Goal: Navigation & Orientation: Find specific page/section

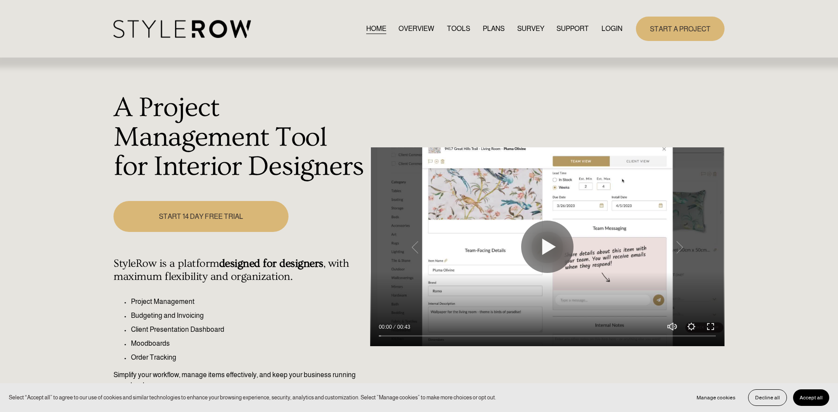
click at [609, 29] on link "LOGIN" at bounding box center [611, 29] width 21 height 12
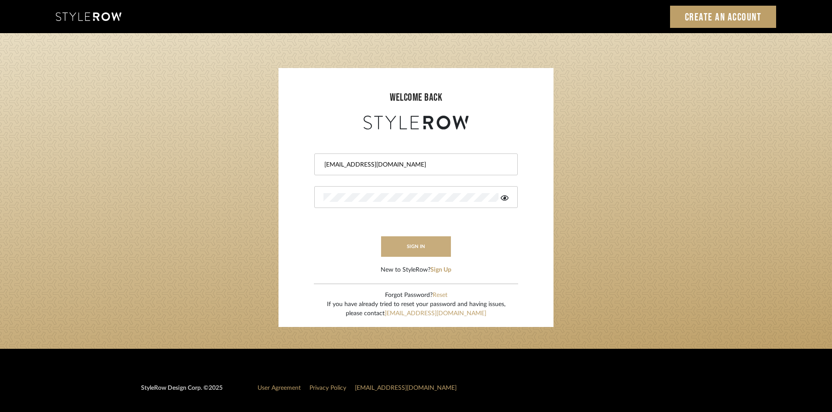
click at [424, 250] on button "sign in" at bounding box center [416, 247] width 70 height 21
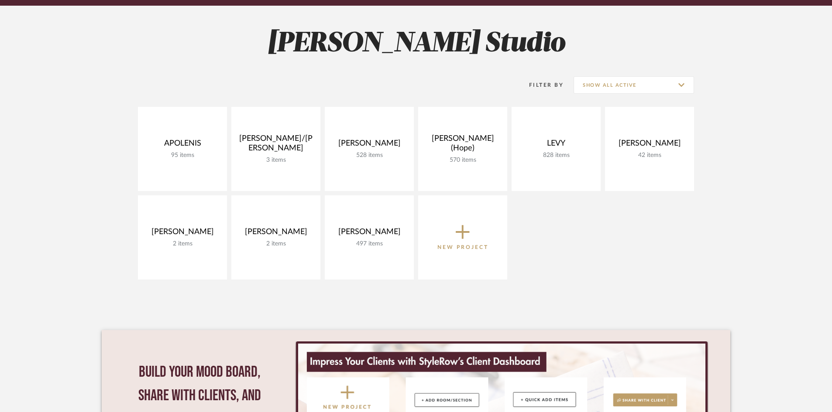
scroll to position [127, 0]
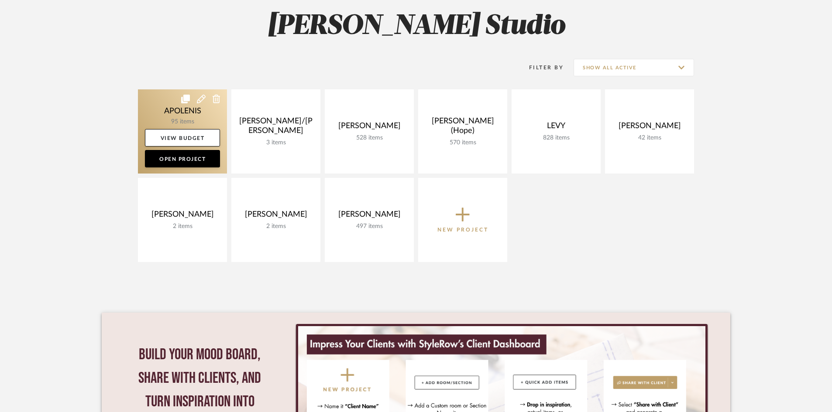
click at [184, 119] on link at bounding box center [182, 131] width 89 height 84
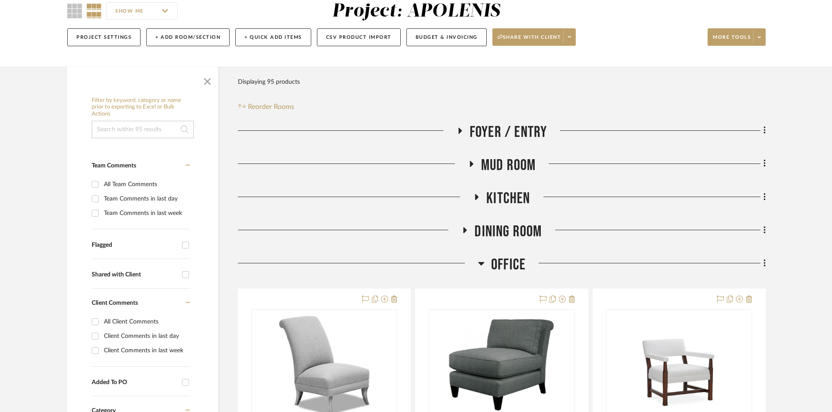
scroll to position [168, 0]
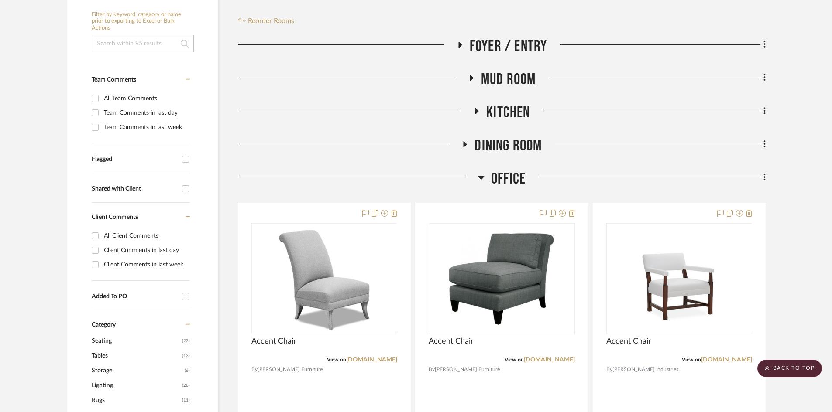
click at [480, 180] on icon at bounding box center [481, 177] width 7 height 10
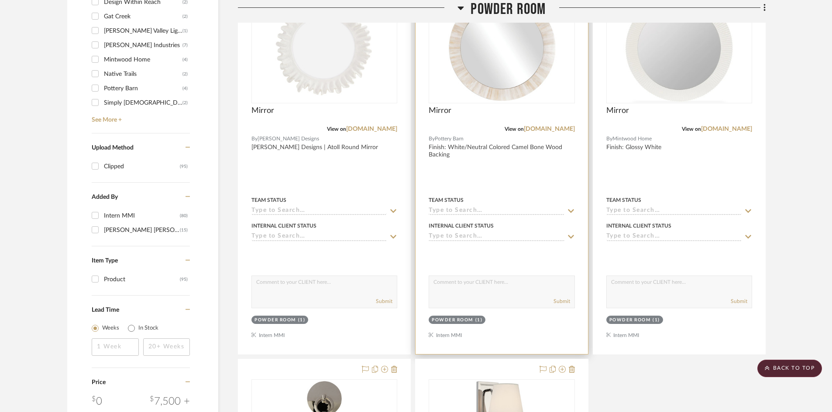
scroll to position [811, 0]
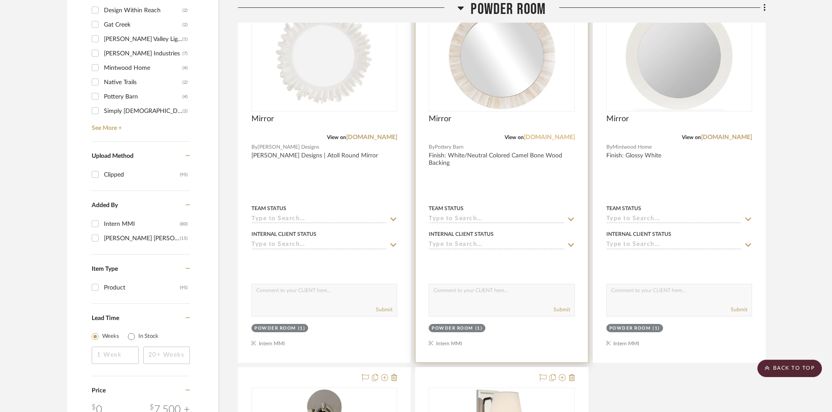
click at [555, 139] on link "potterybarn.com" at bounding box center [549, 137] width 51 height 6
click at [470, 163] on div at bounding box center [501, 172] width 172 height 382
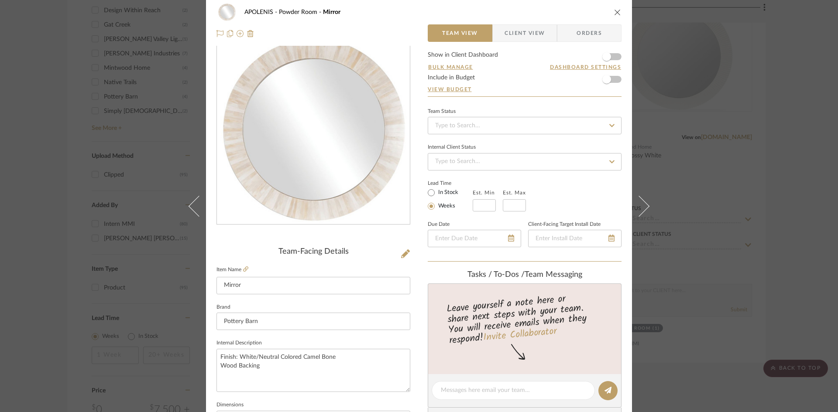
scroll to position [0, 0]
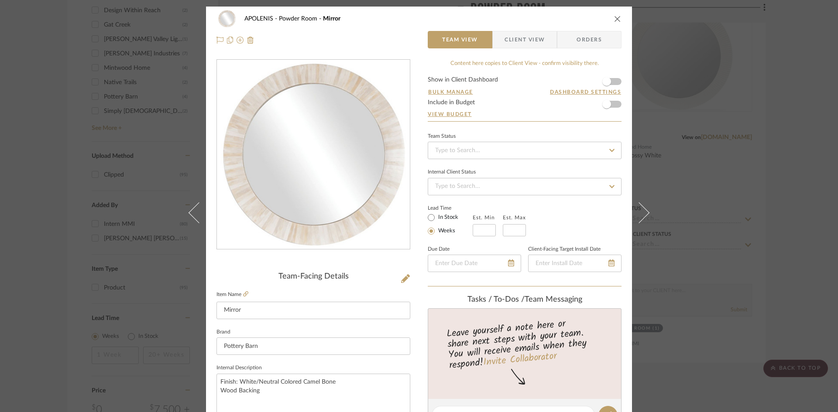
click at [615, 18] on icon "close" at bounding box center [617, 18] width 7 height 7
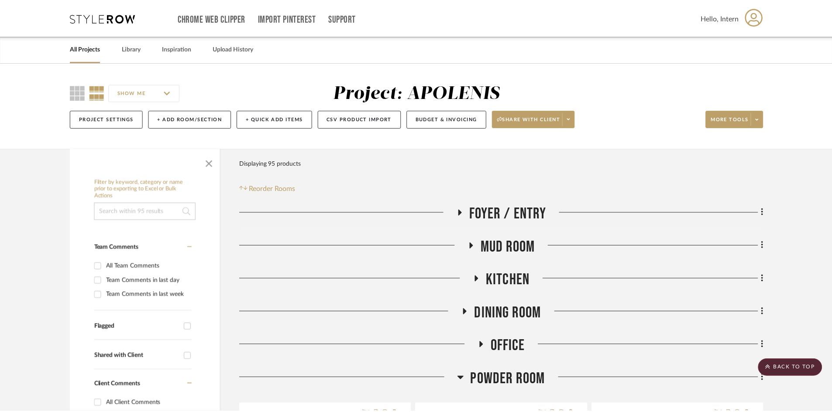
scroll to position [811, 0]
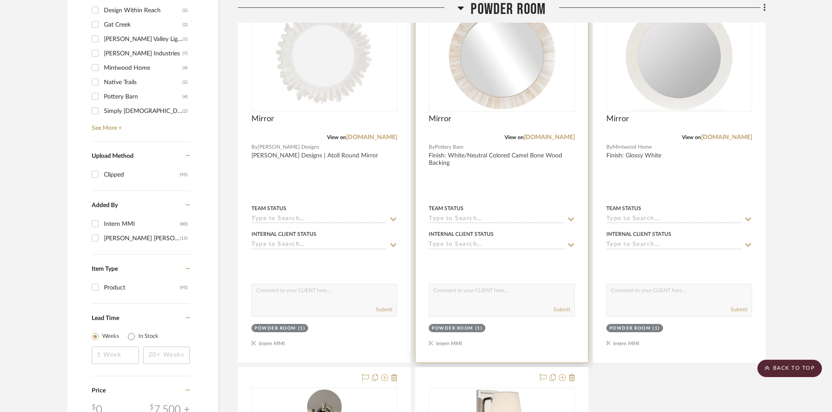
drag, startPoint x: 547, startPoint y: 137, endPoint x: 538, endPoint y: 150, distance: 15.9
click at [547, 137] on link "potterybarn.com" at bounding box center [549, 137] width 51 height 6
click at [540, 136] on link "potterybarn.com" at bounding box center [549, 137] width 51 height 6
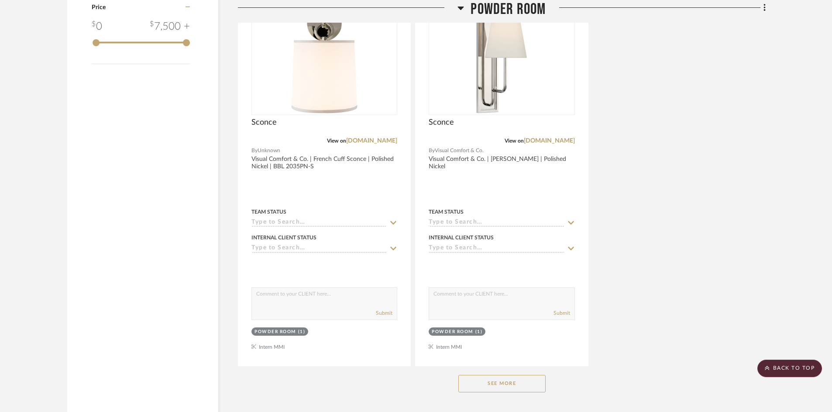
scroll to position [1242, 0]
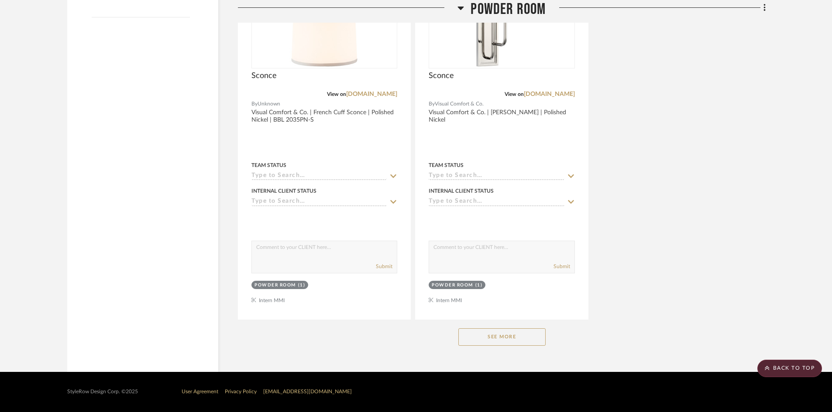
click at [513, 340] on button "See More" at bounding box center [501, 337] width 87 height 17
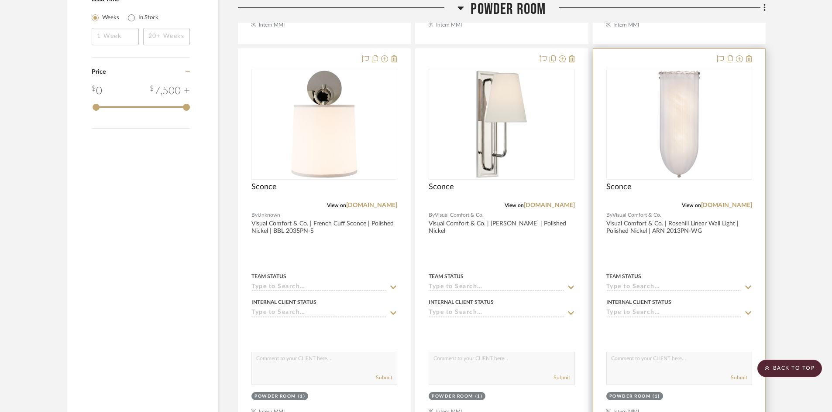
scroll to position [1086, 0]
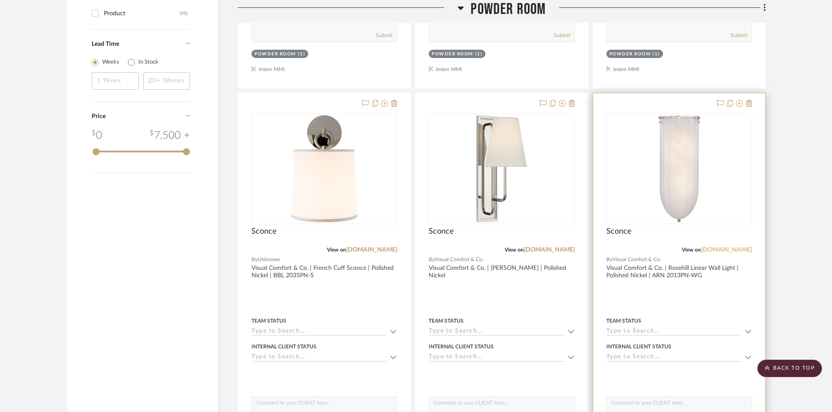
click at [735, 249] on link "visualcomfort.com" at bounding box center [726, 250] width 51 height 6
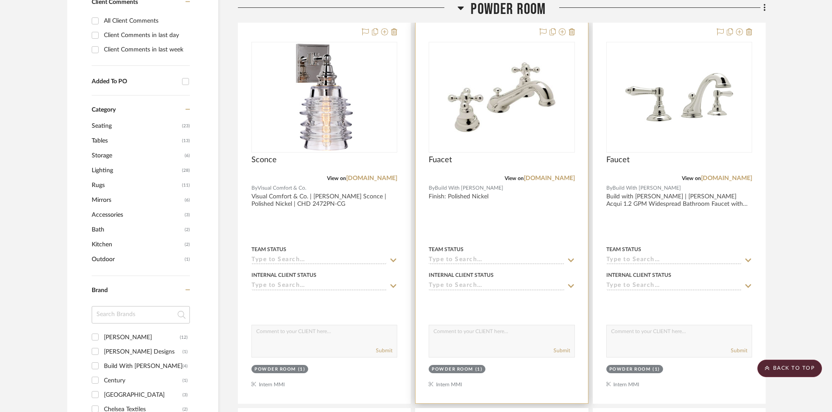
scroll to position [374, 0]
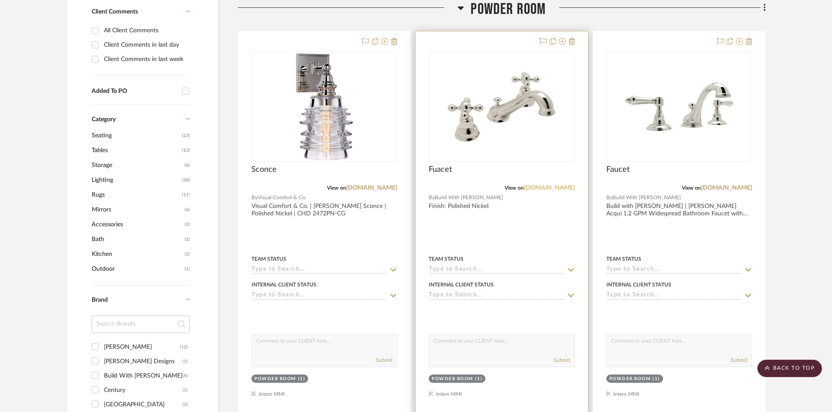
click at [562, 187] on link "build.com" at bounding box center [549, 188] width 51 height 6
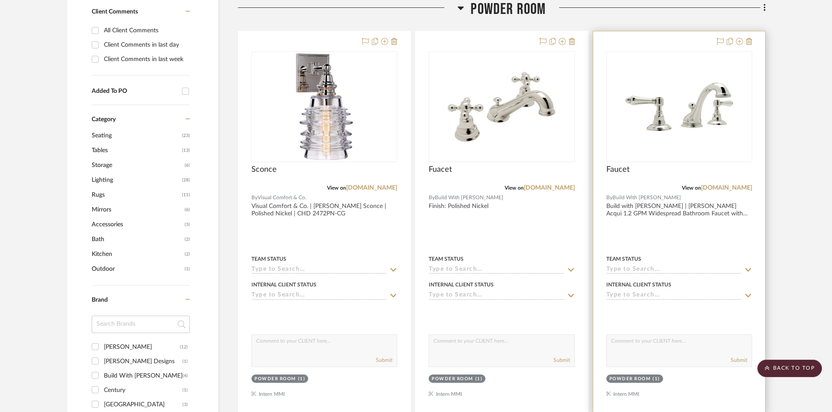
click at [721, 209] on div at bounding box center [679, 222] width 172 height 382
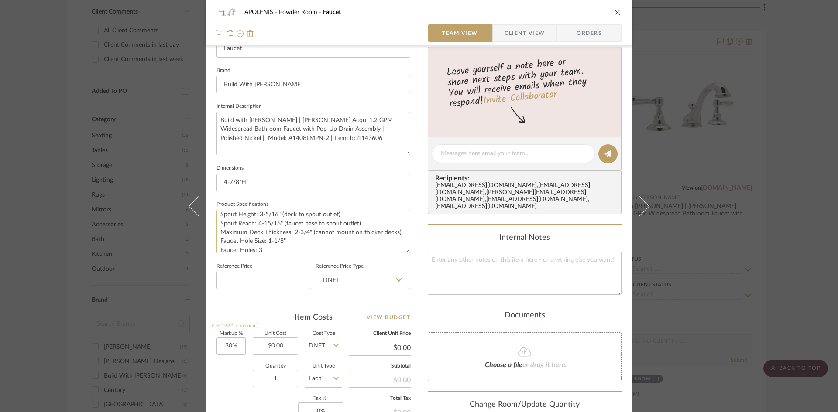
scroll to position [4, 0]
drag, startPoint x: 262, startPoint y: 182, endPoint x: 205, endPoint y: 181, distance: 57.6
click at [206, 181] on div "APOLENIS Powder Room Faucet Team View Client View Orders Team-Facing Details It…" at bounding box center [419, 148] width 426 height 806
click at [329, 162] on fieldset "Dimensions 4-7/8"H" at bounding box center [313, 176] width 194 height 29
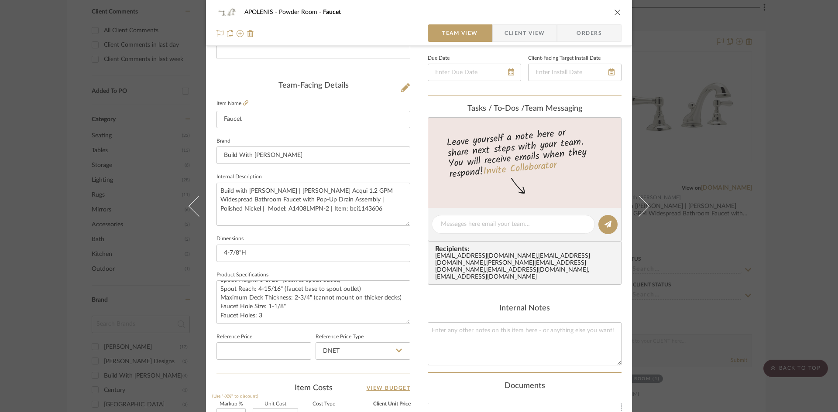
scroll to position [184, 0]
